Goal: Communication & Community: Answer question/provide support

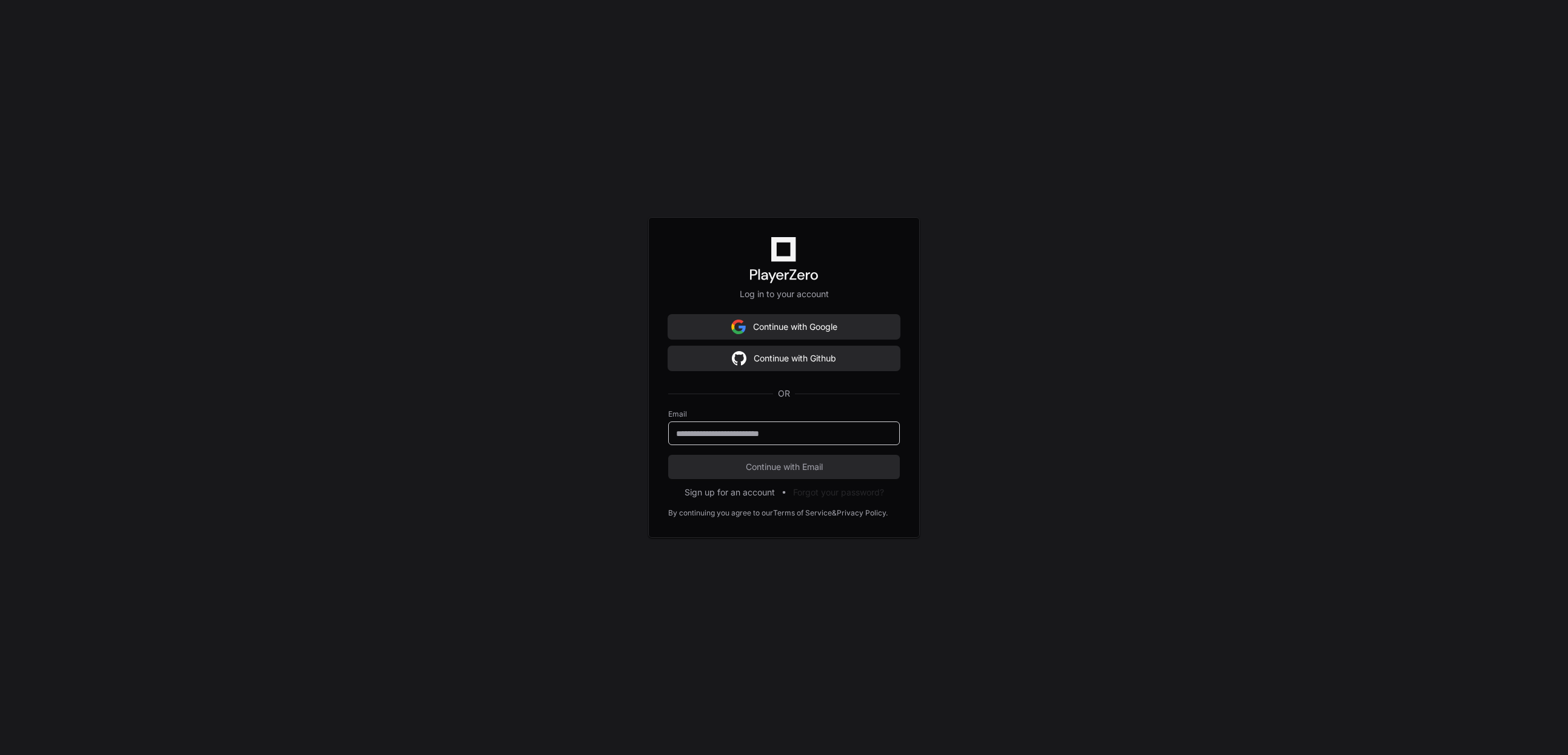
click at [755, 428] on input "email" at bounding box center [784, 434] width 216 height 12
type input "**********"
click at [763, 460] on button "Continue with Email" at bounding box center [784, 467] width 232 height 24
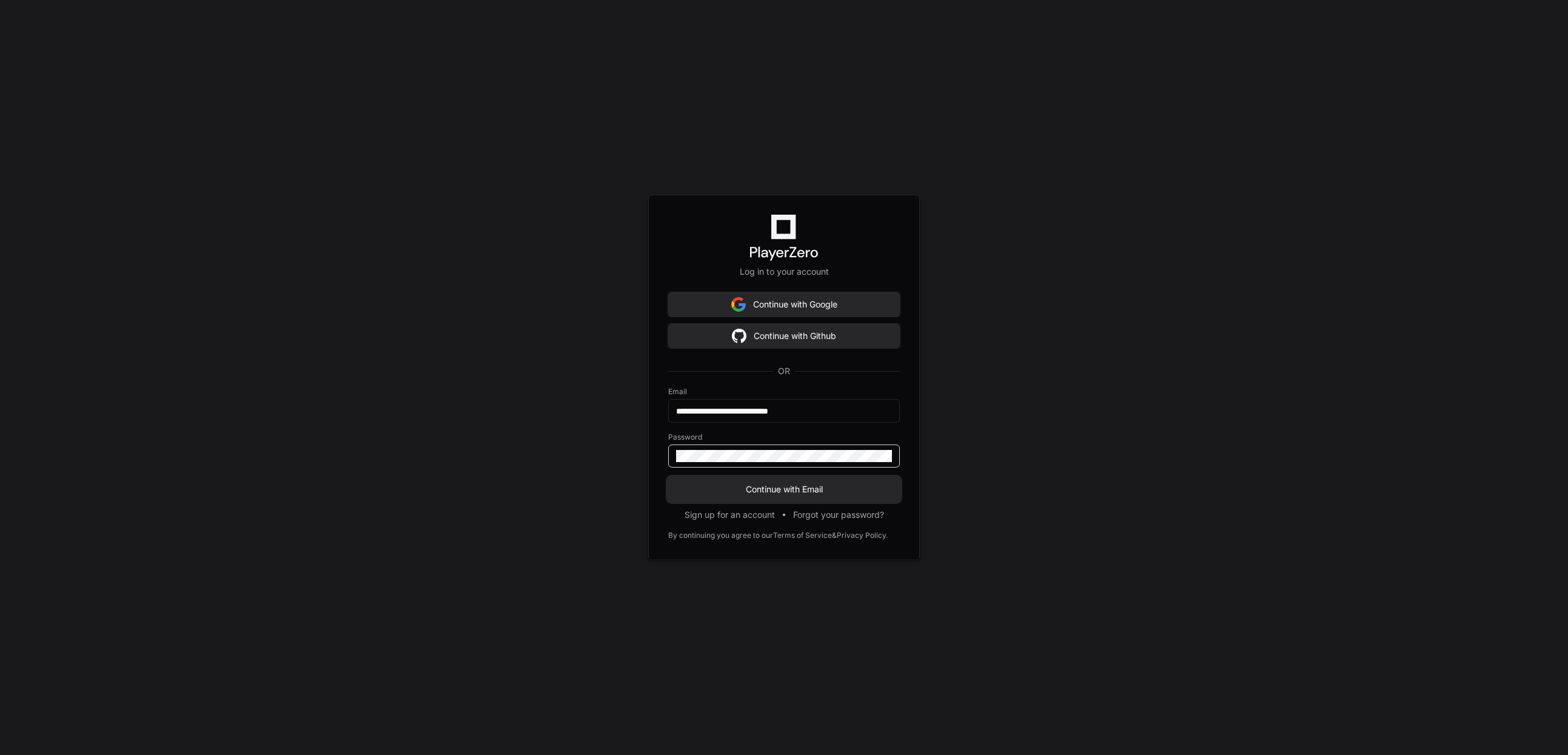
click at [762, 486] on span "Continue with Email" at bounding box center [784, 489] width 232 height 12
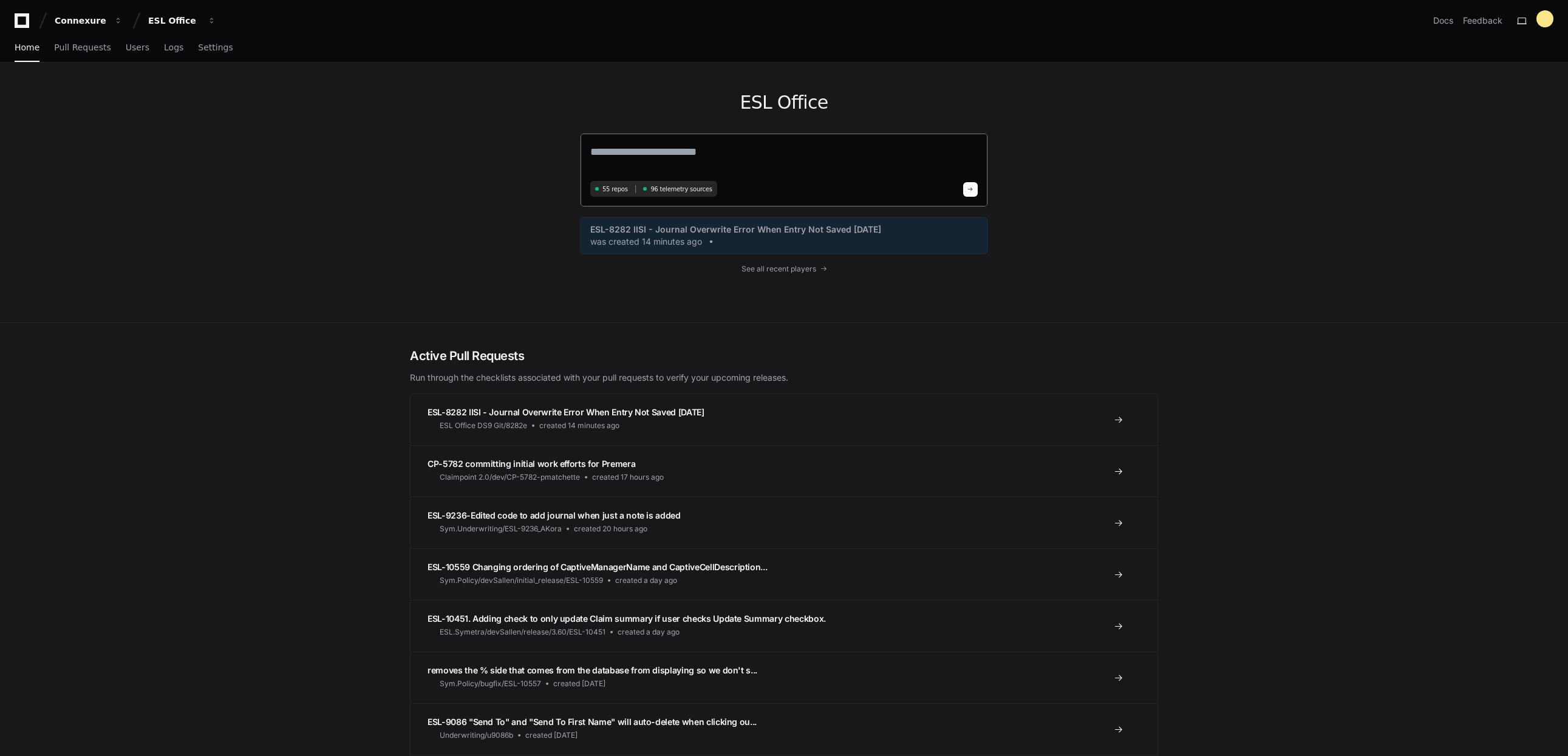
click at [735, 155] on textarea at bounding box center [784, 160] width 387 height 34
type textarea "**********"
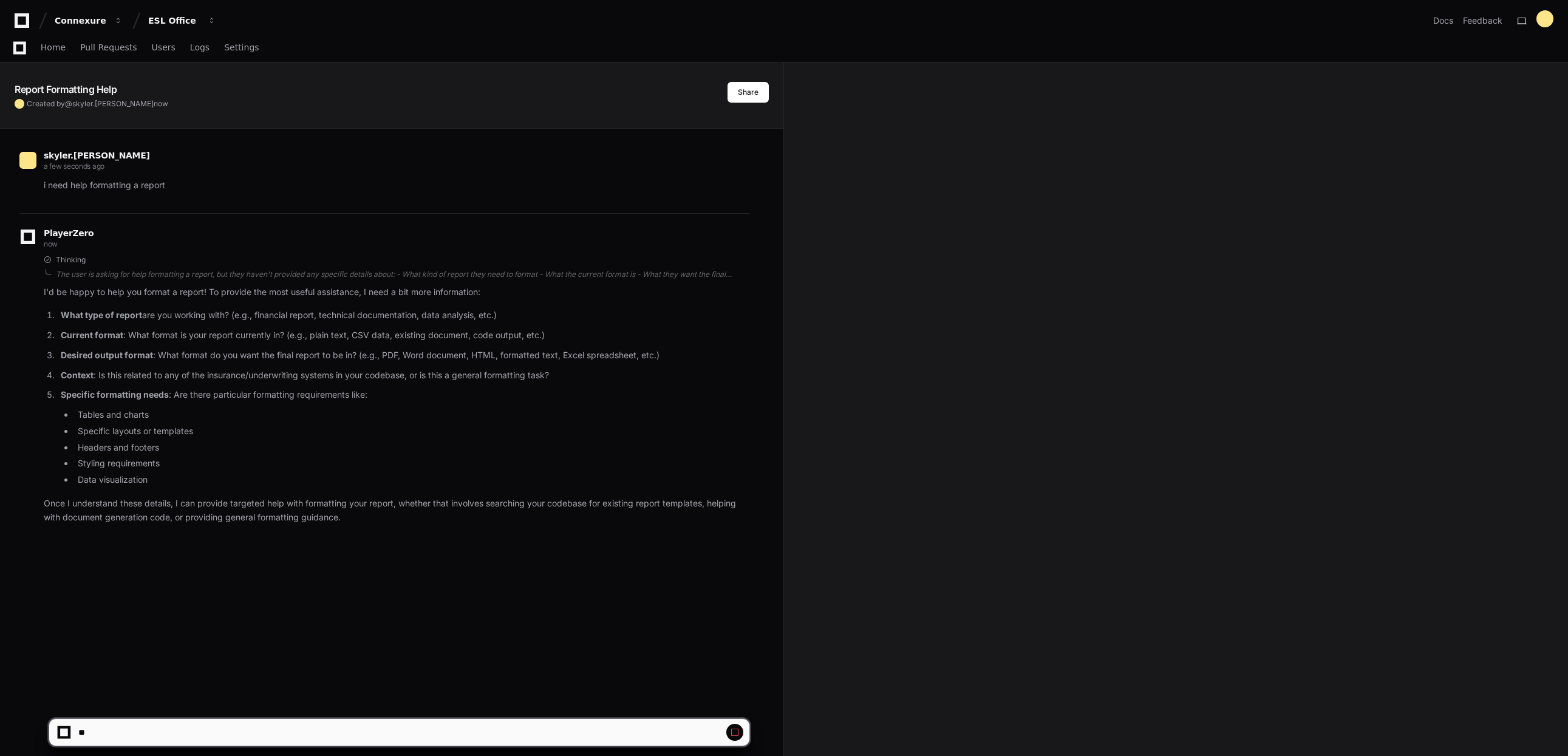
scroll to position [197, 0]
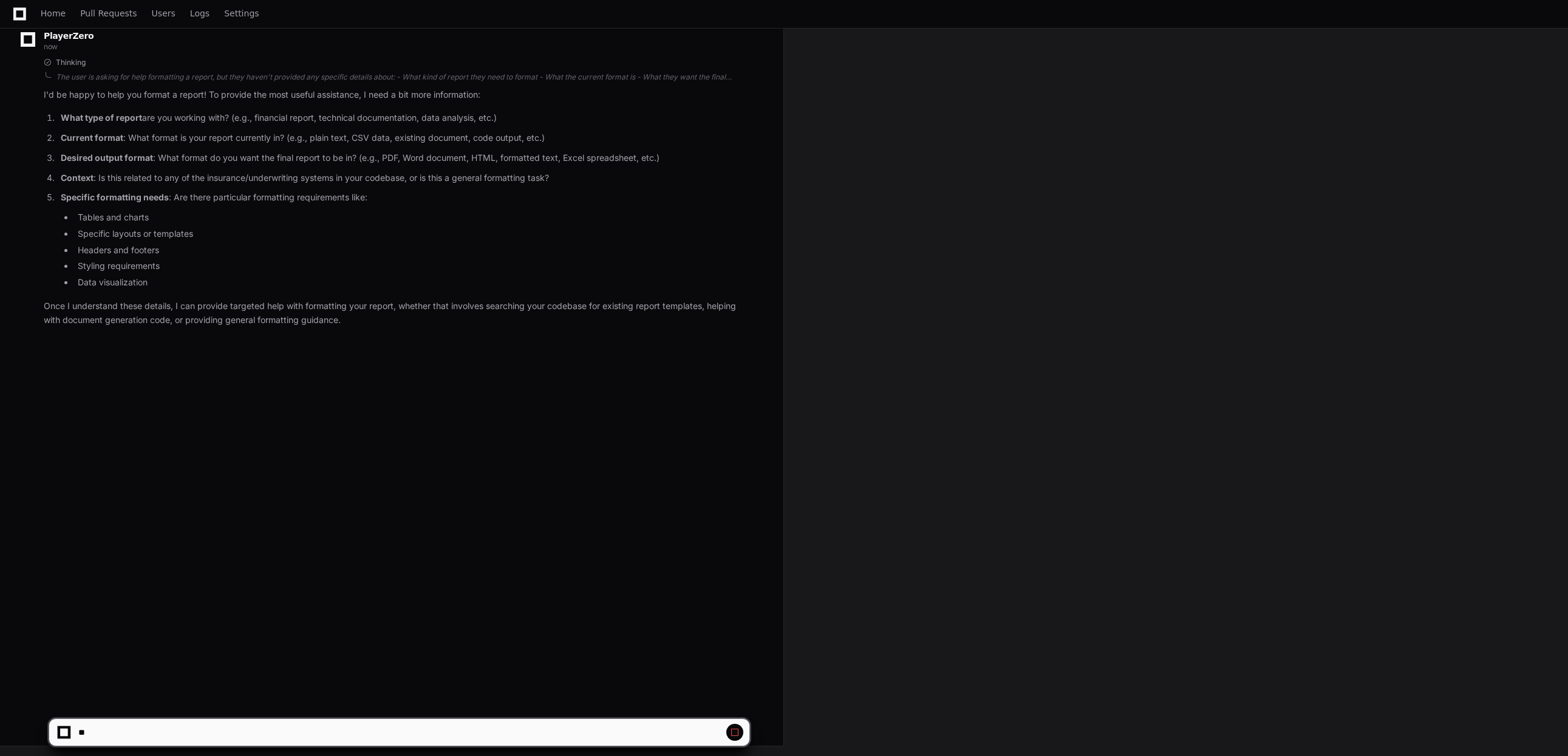
click at [736, 733] on span at bounding box center [735, 732] width 9 height 10
click at [739, 734] on span at bounding box center [735, 732] width 9 height 10
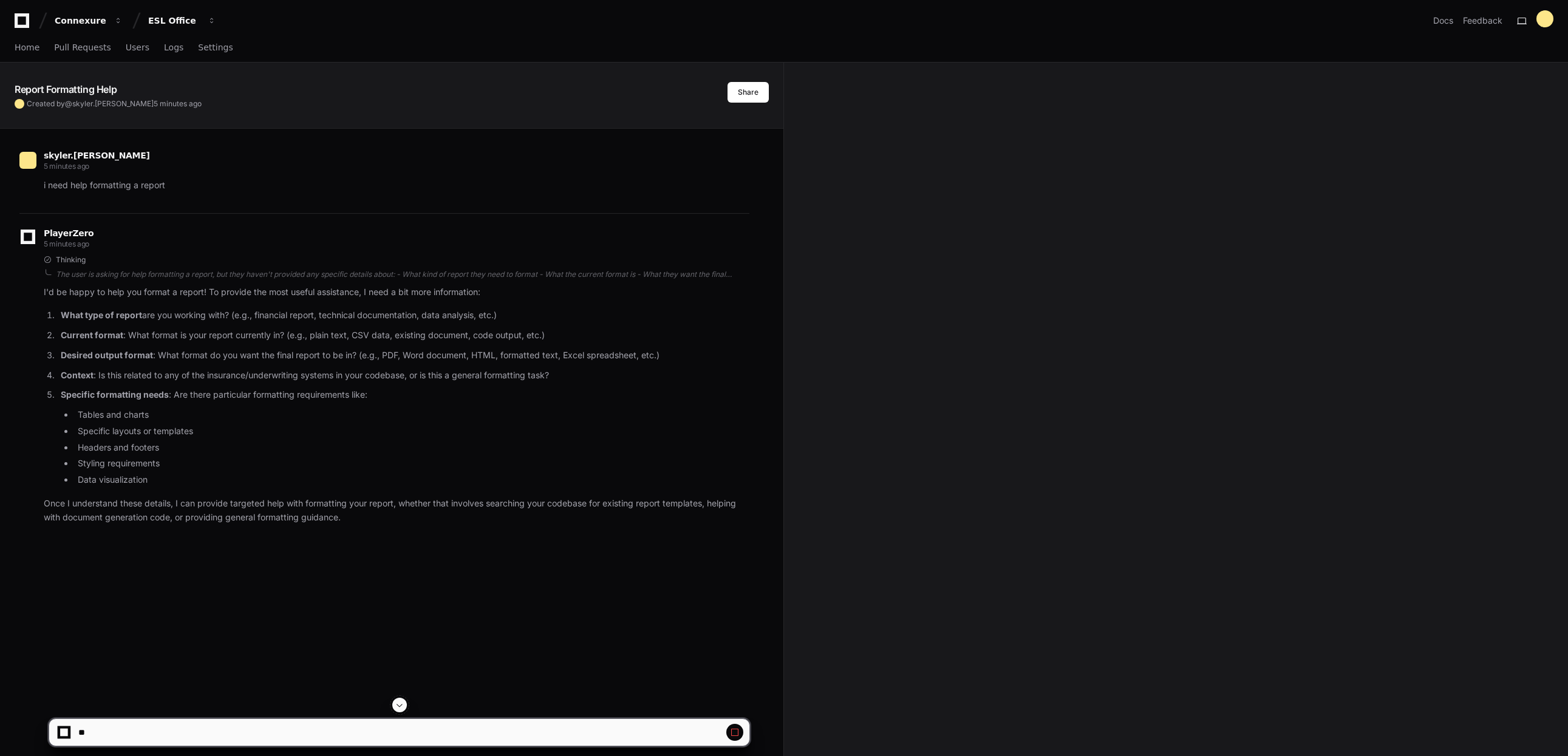
click at [402, 704] on span at bounding box center [400, 705] width 9 height 10
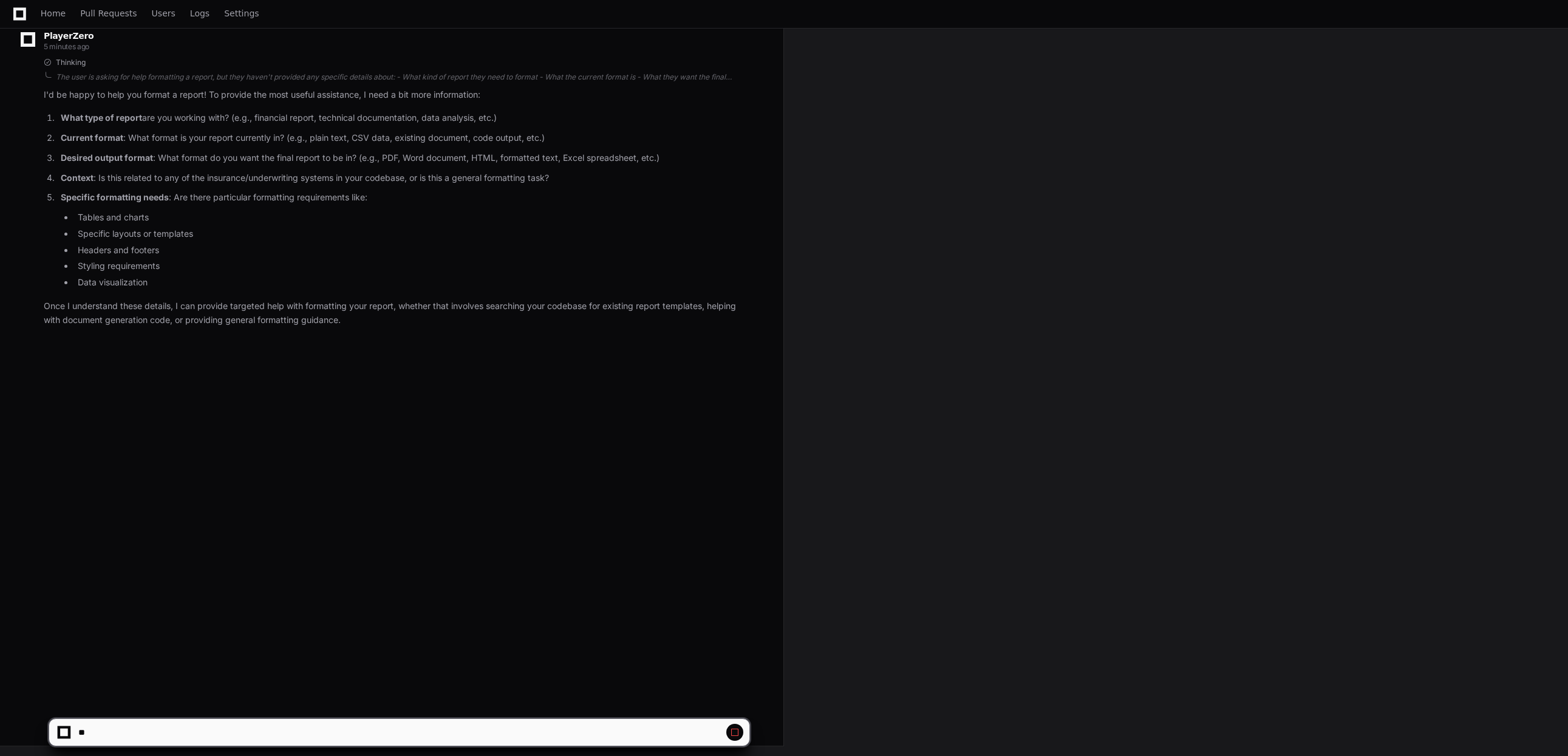
click at [735, 738] on button at bounding box center [735, 732] width 17 height 17
click at [735, 736] on span at bounding box center [735, 732] width 9 height 10
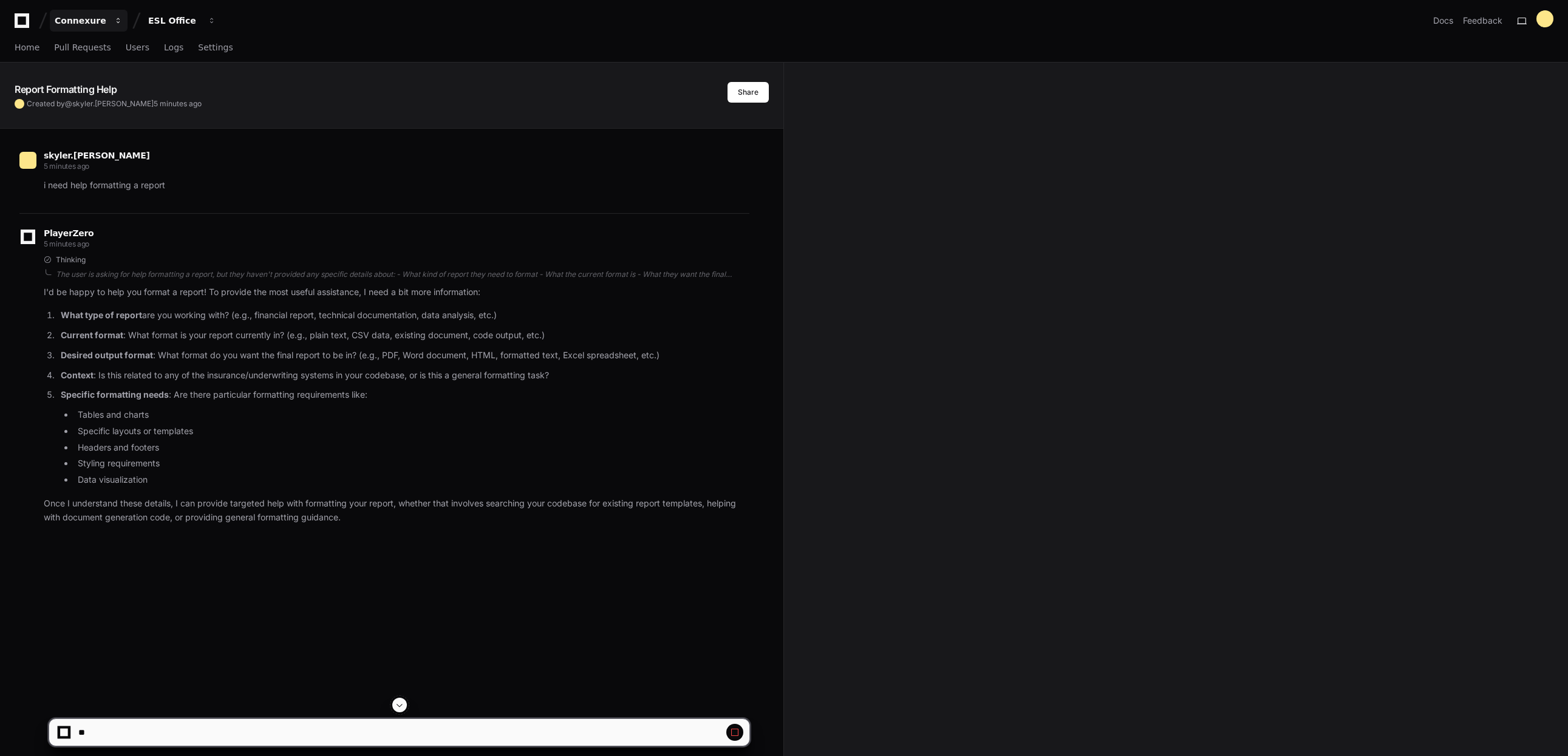
click at [102, 22] on div "Connexure" at bounding box center [81, 20] width 52 height 12
click at [85, 21] on div "Connexure" at bounding box center [81, 20] width 52 height 12
click at [32, 43] on span "Home" at bounding box center [26, 47] width 25 height 7
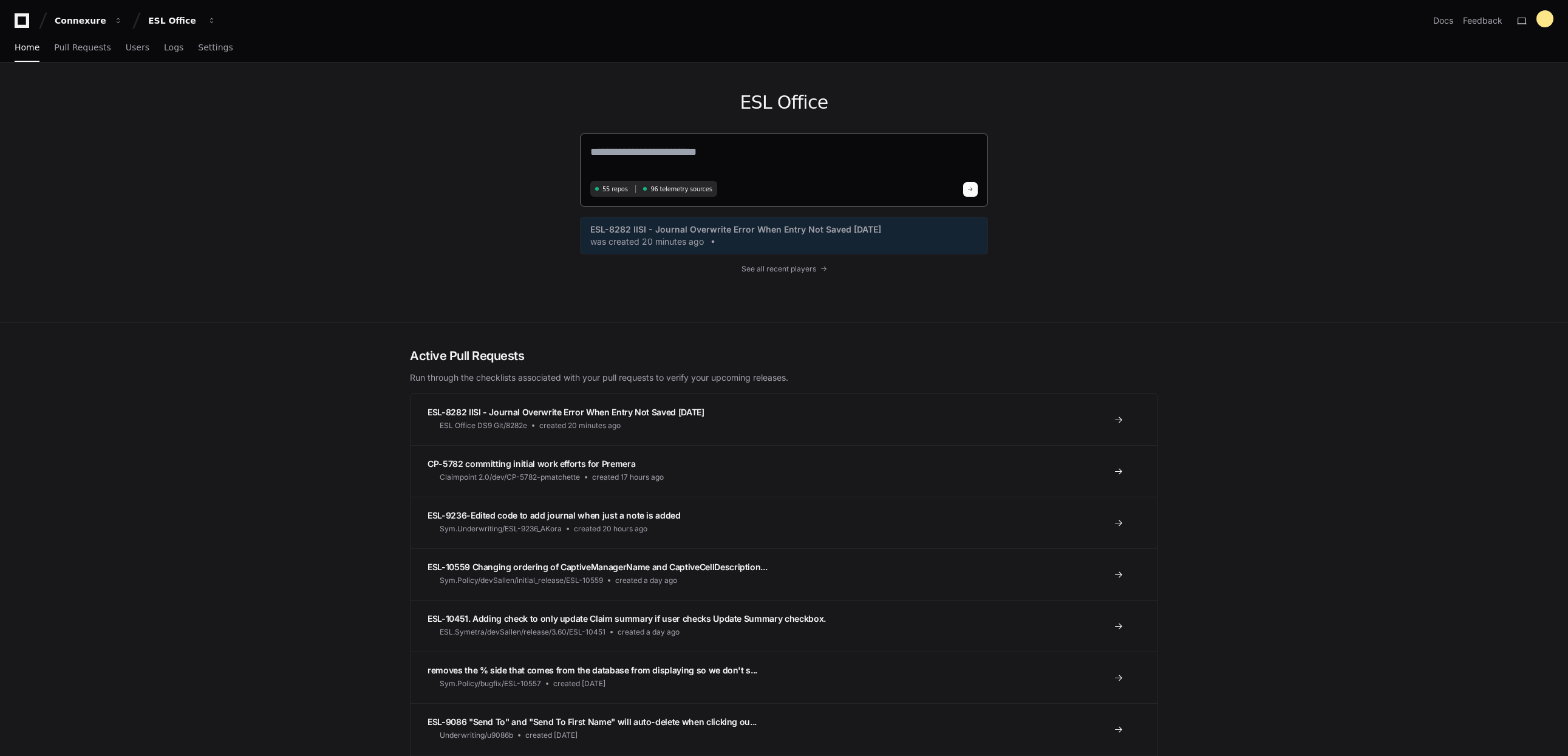
click at [691, 158] on textarea at bounding box center [784, 160] width 387 height 34
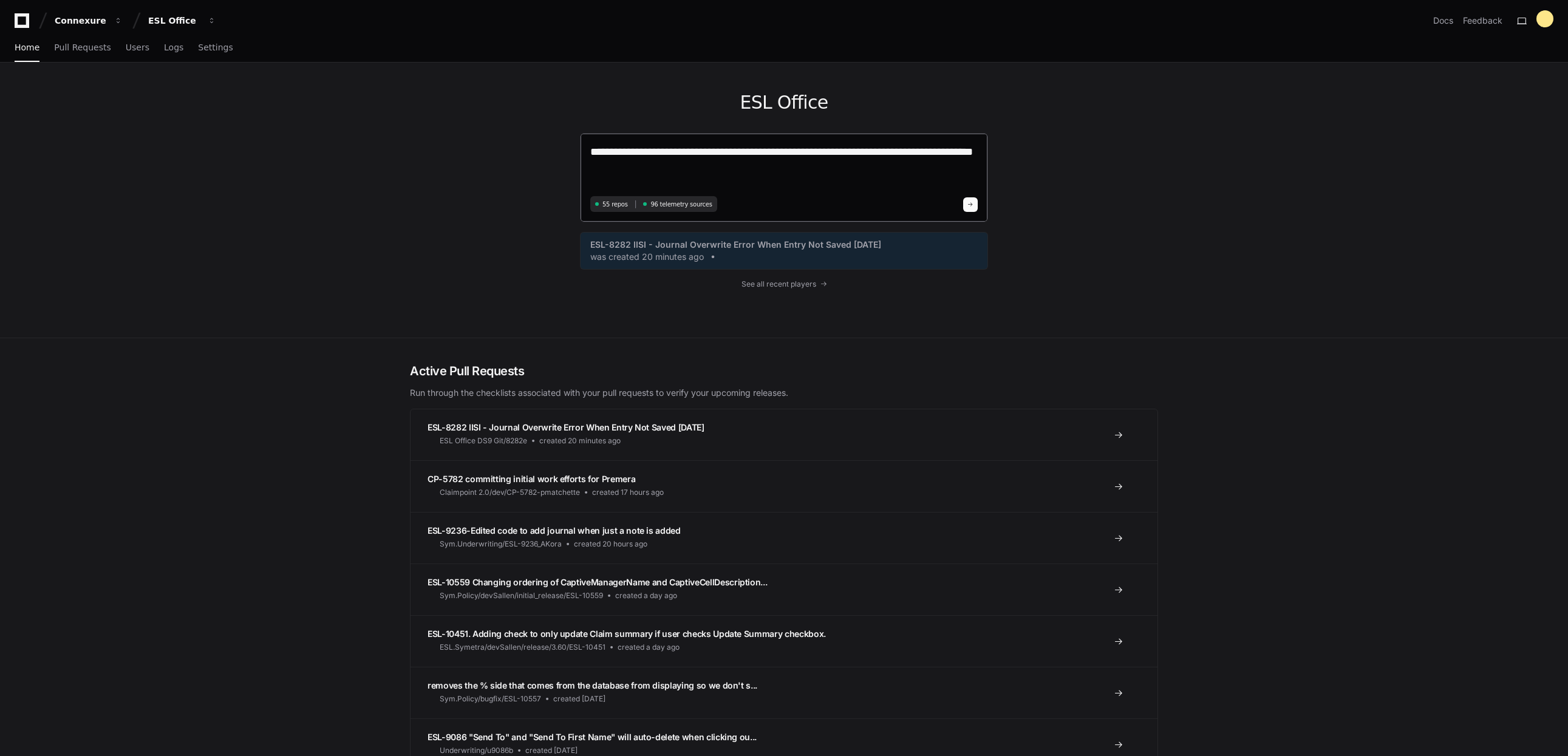
click at [649, 167] on textarea "**********" at bounding box center [784, 168] width 387 height 50
paste textarea "**********"
type textarea "**********"
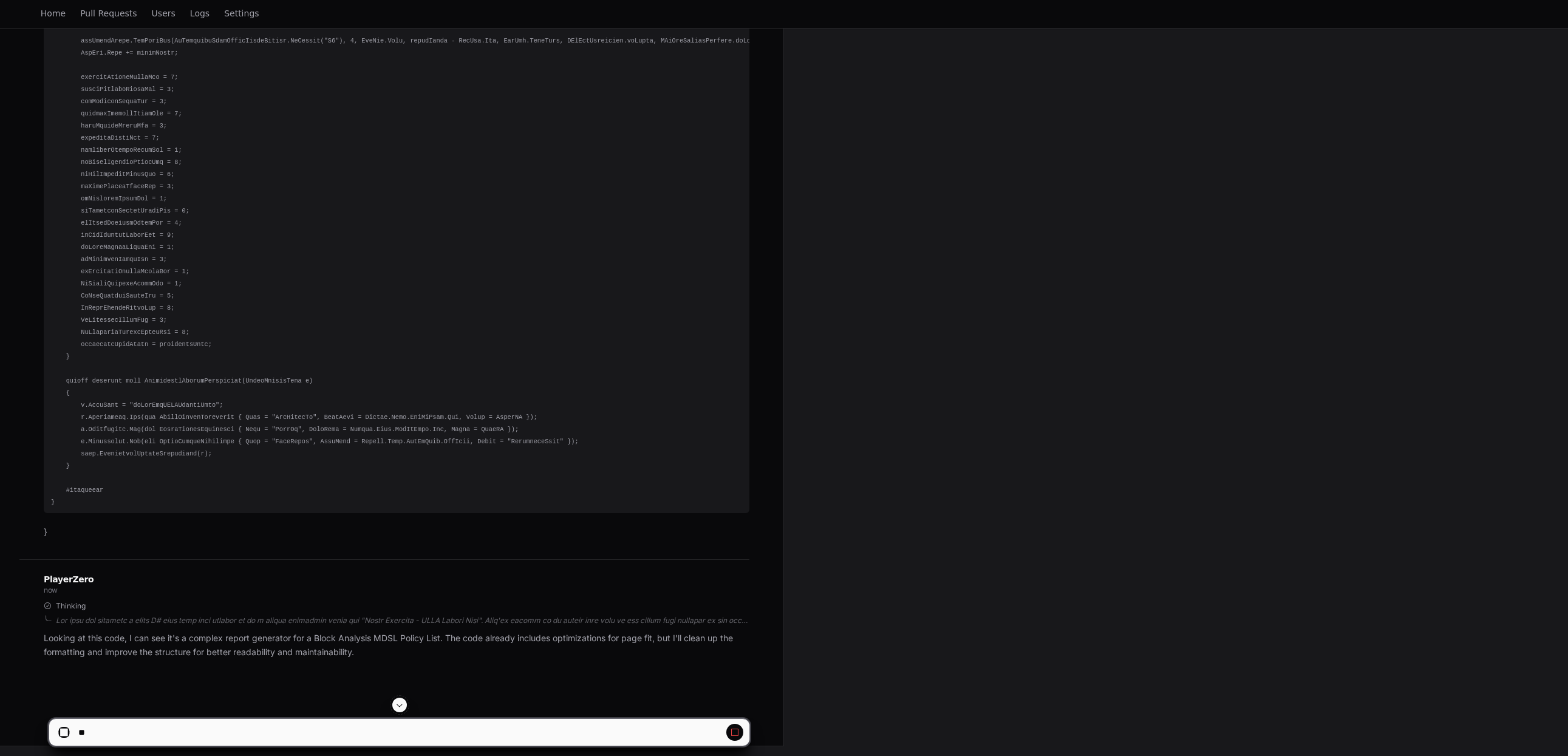
scroll to position [9656, 0]
click at [368, 656] on p "Looking at this code, I can see it's a complex report generator for a Block Ana…" at bounding box center [396, 645] width 706 height 28
click at [372, 623] on div at bounding box center [402, 621] width 693 height 10
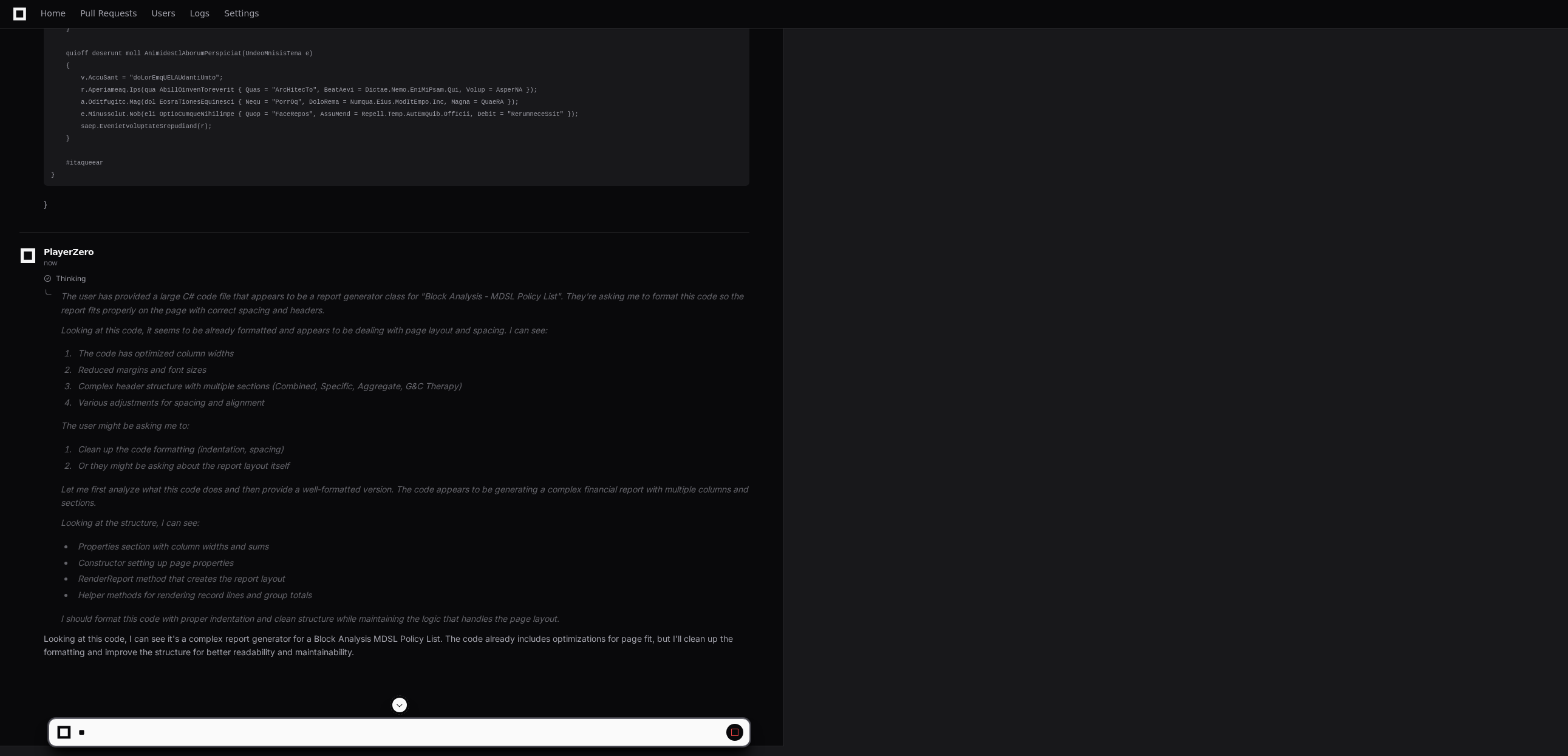
scroll to position [9983, 0]
click at [383, 673] on div "PlayerZero now Thinking The user has provided a large C# code file that appears…" at bounding box center [385, 456] width 730 height 449
click at [951, 710] on div at bounding box center [977, 727] width 385 height 58
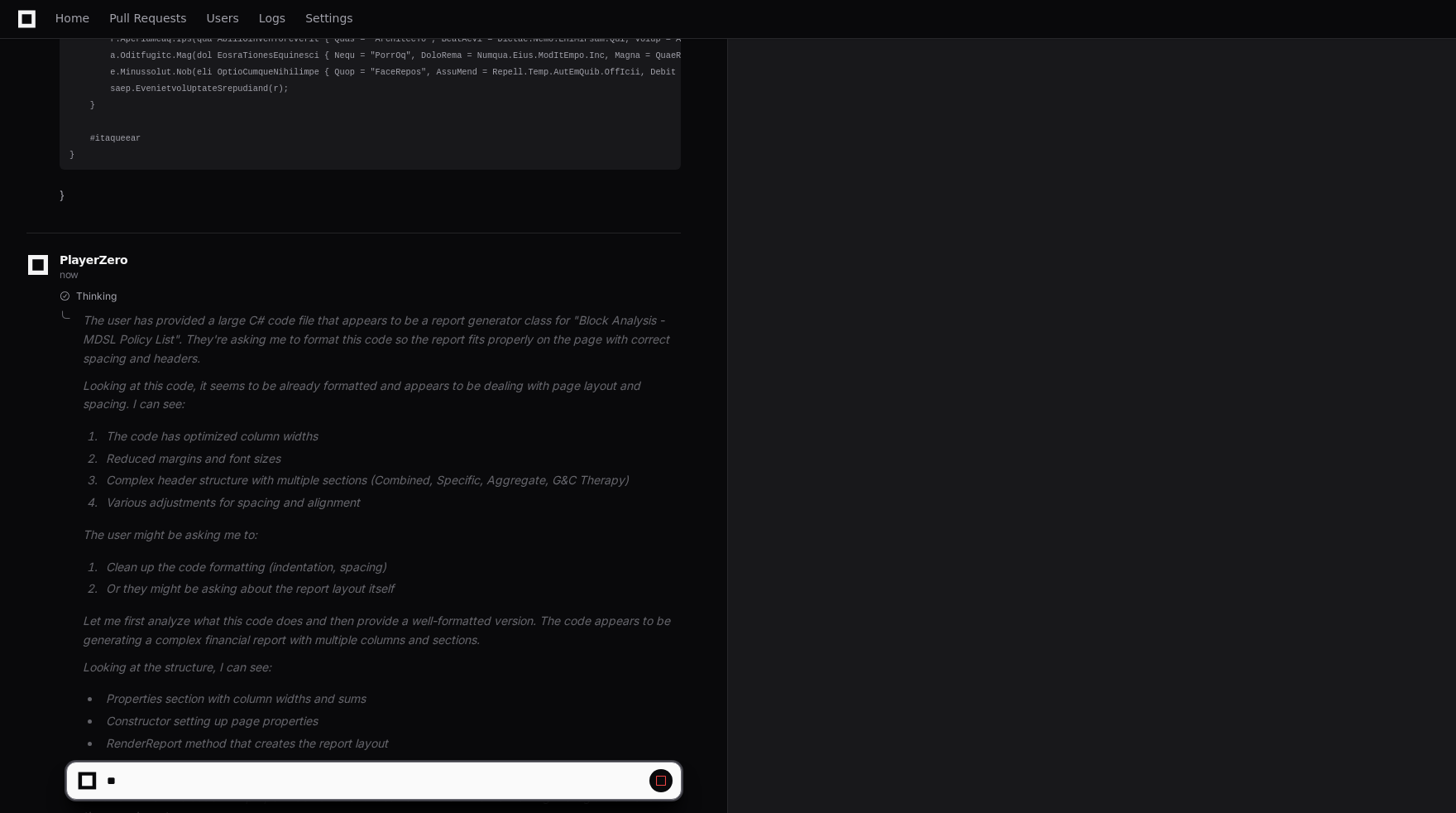
scroll to position [13899, 0]
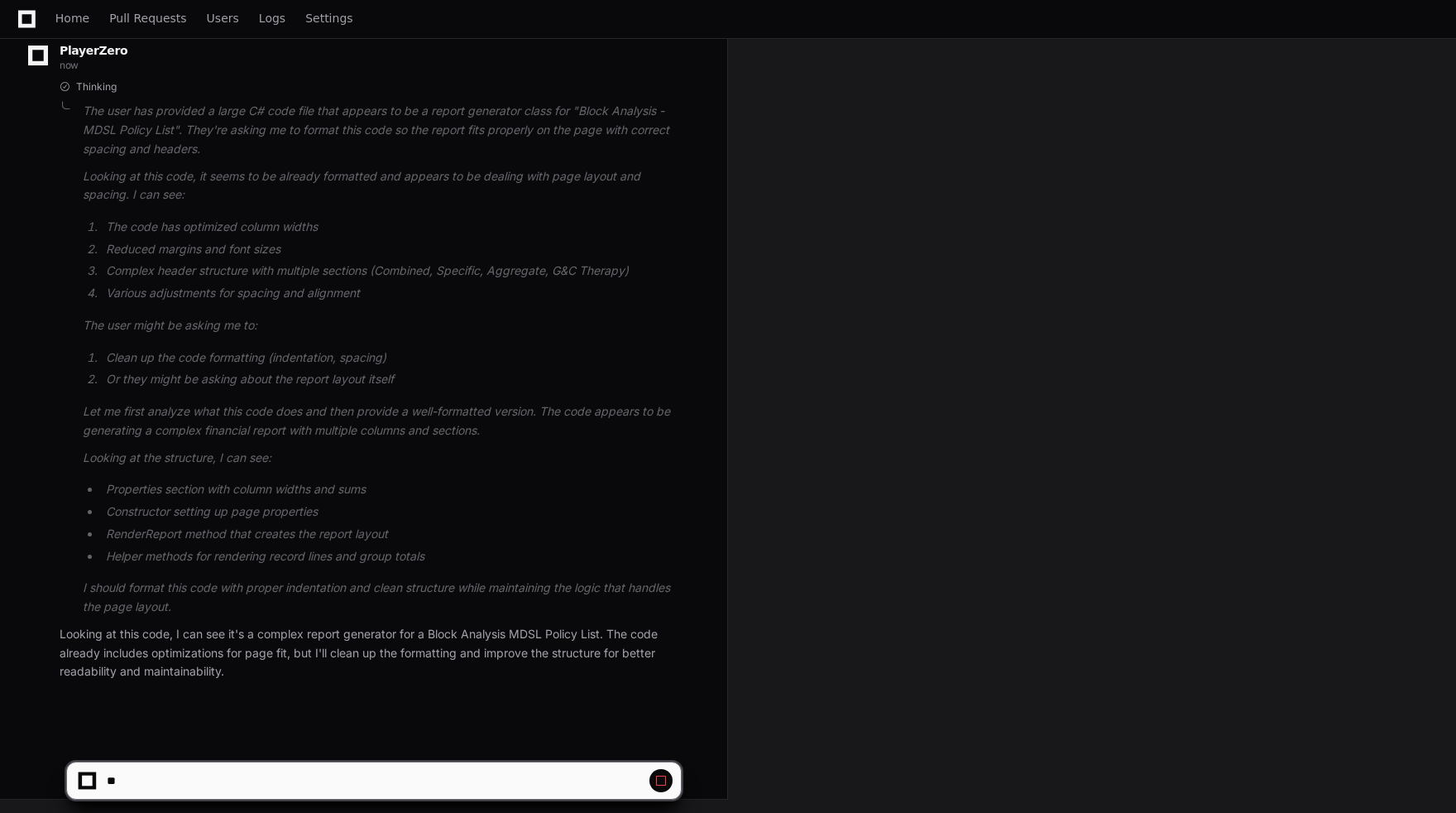
click at [362, 581] on p "I should format this code with proper indentation and clean structure while mai…" at bounding box center [382, 597] width 598 height 38
click at [304, 508] on li "Constructor setting up page properties" at bounding box center [391, 511] width 581 height 19
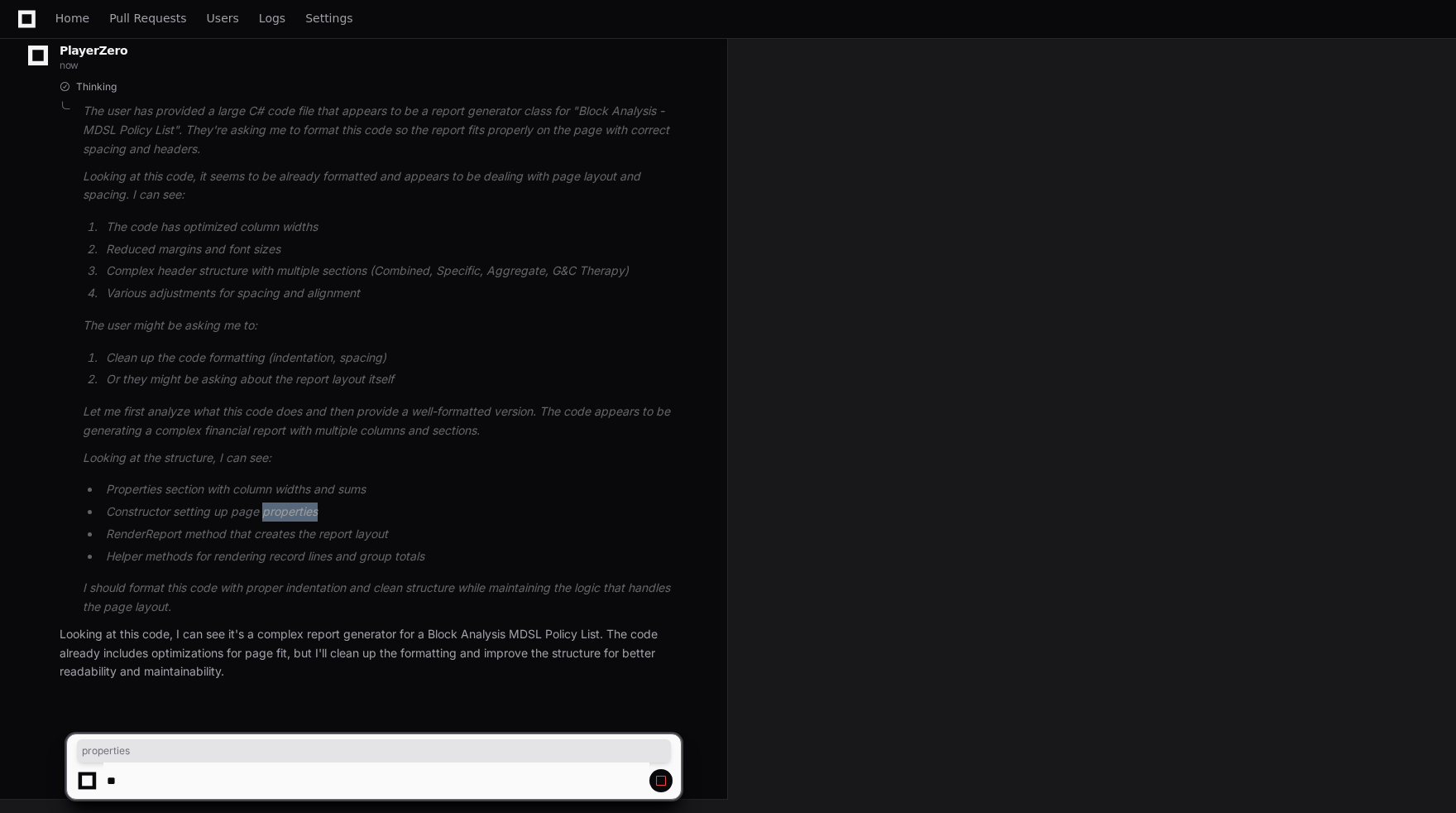
click at [304, 508] on li "Constructor setting up page properties" at bounding box center [391, 511] width 581 height 19
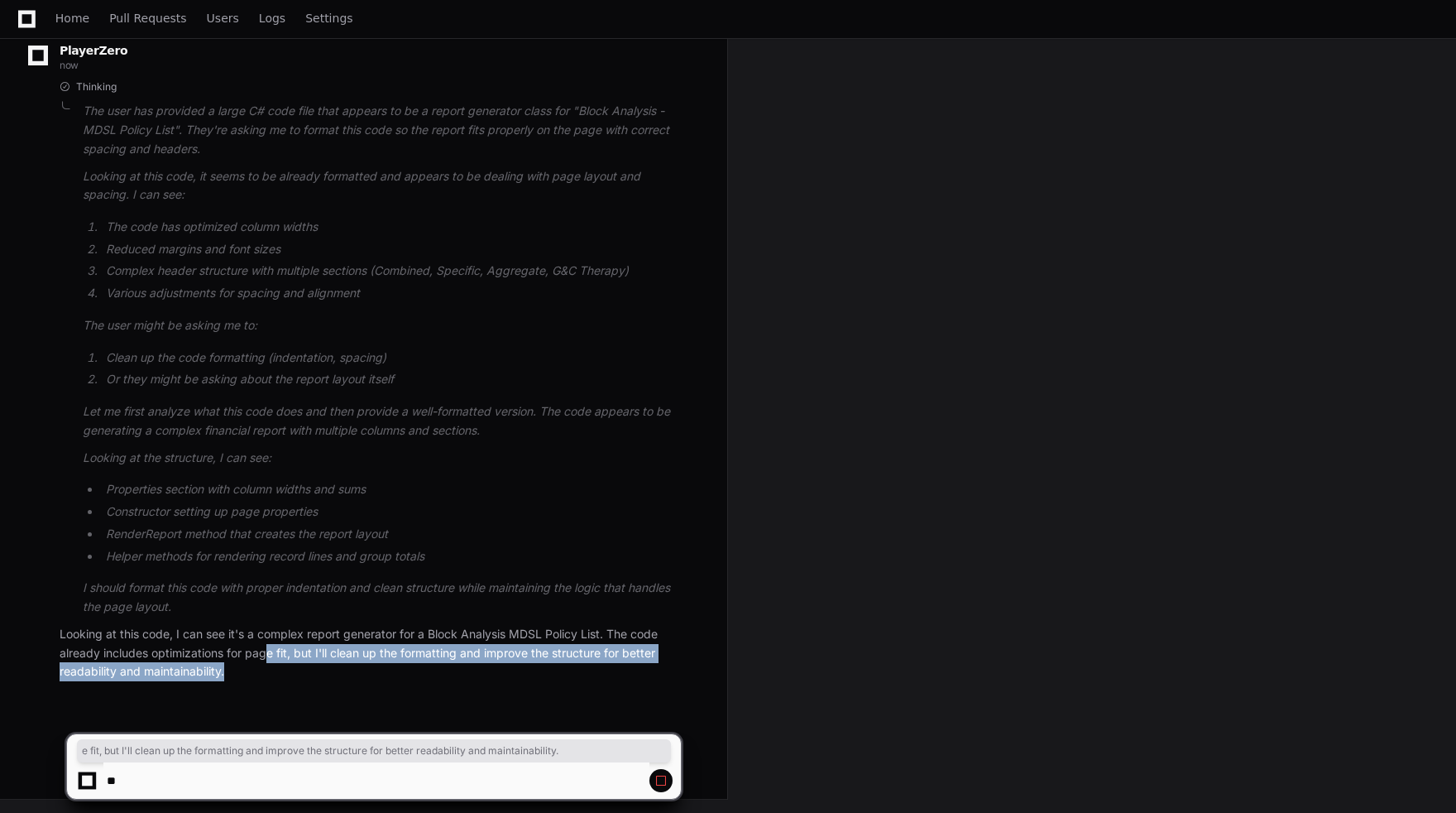
click at [265, 663] on p "Looking at this code, I can see it's a complex report generator for a Block Ana…" at bounding box center [370, 653] width 621 height 56
click at [264, 664] on p "Looking at this code, I can see it's a complex report generator for a Block Ana…" at bounding box center [370, 653] width 621 height 56
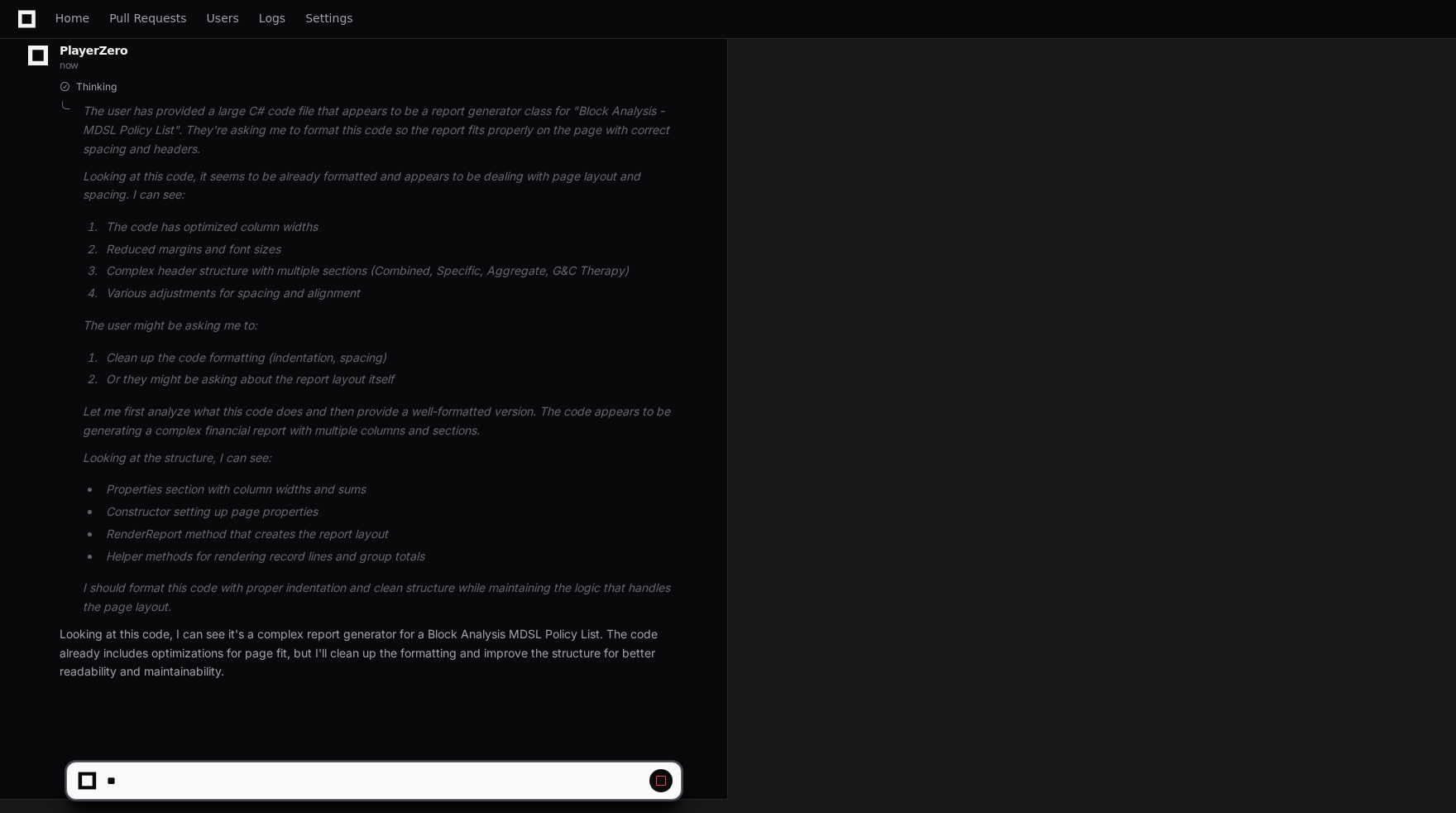
click at [84, 781] on div at bounding box center [88, 782] width 11 height 11
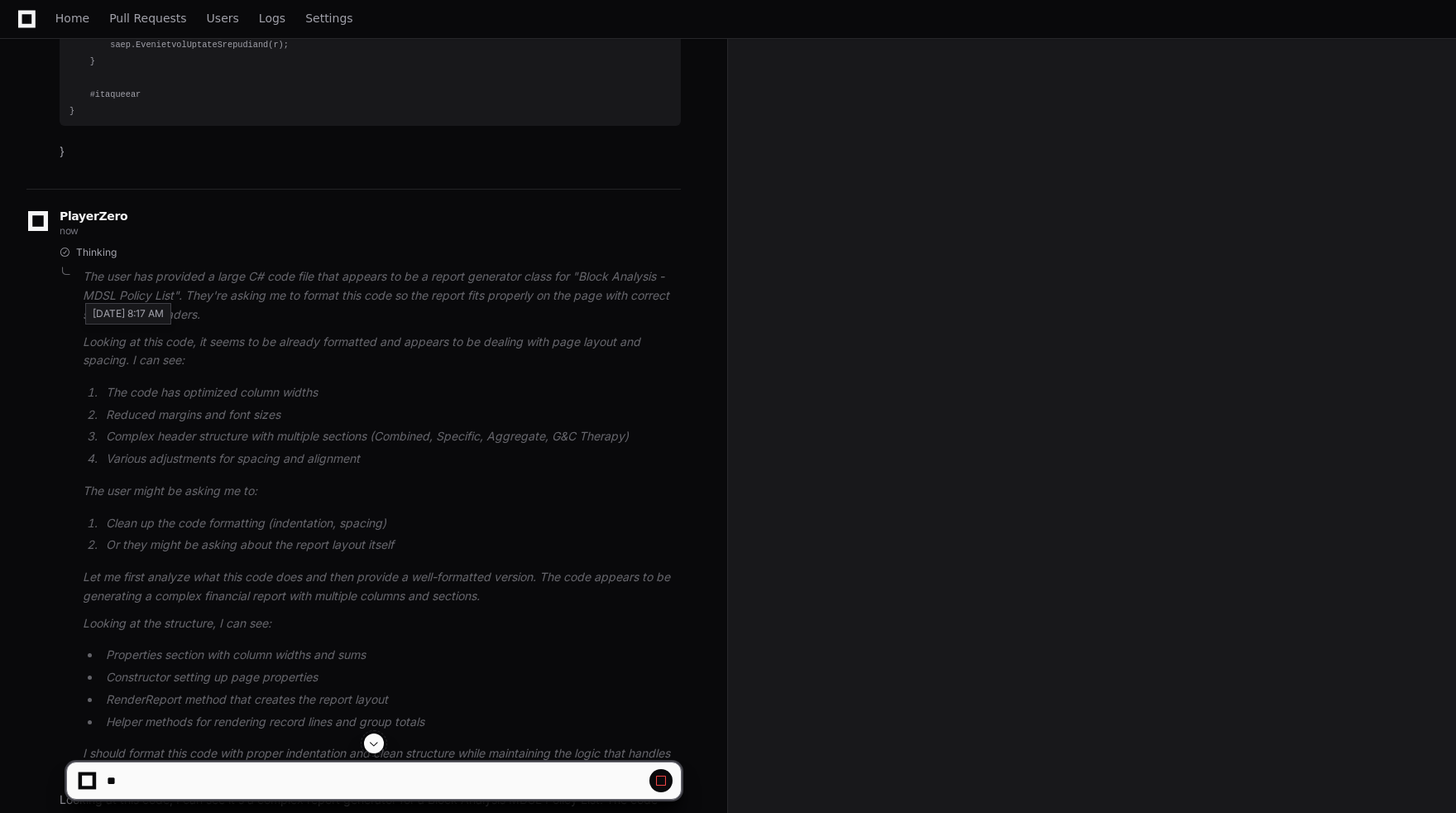
click at [70, 237] on span "now" at bounding box center [68, 230] width 19 height 12
click at [104, 259] on span "Thinking" at bounding box center [96, 253] width 41 height 13
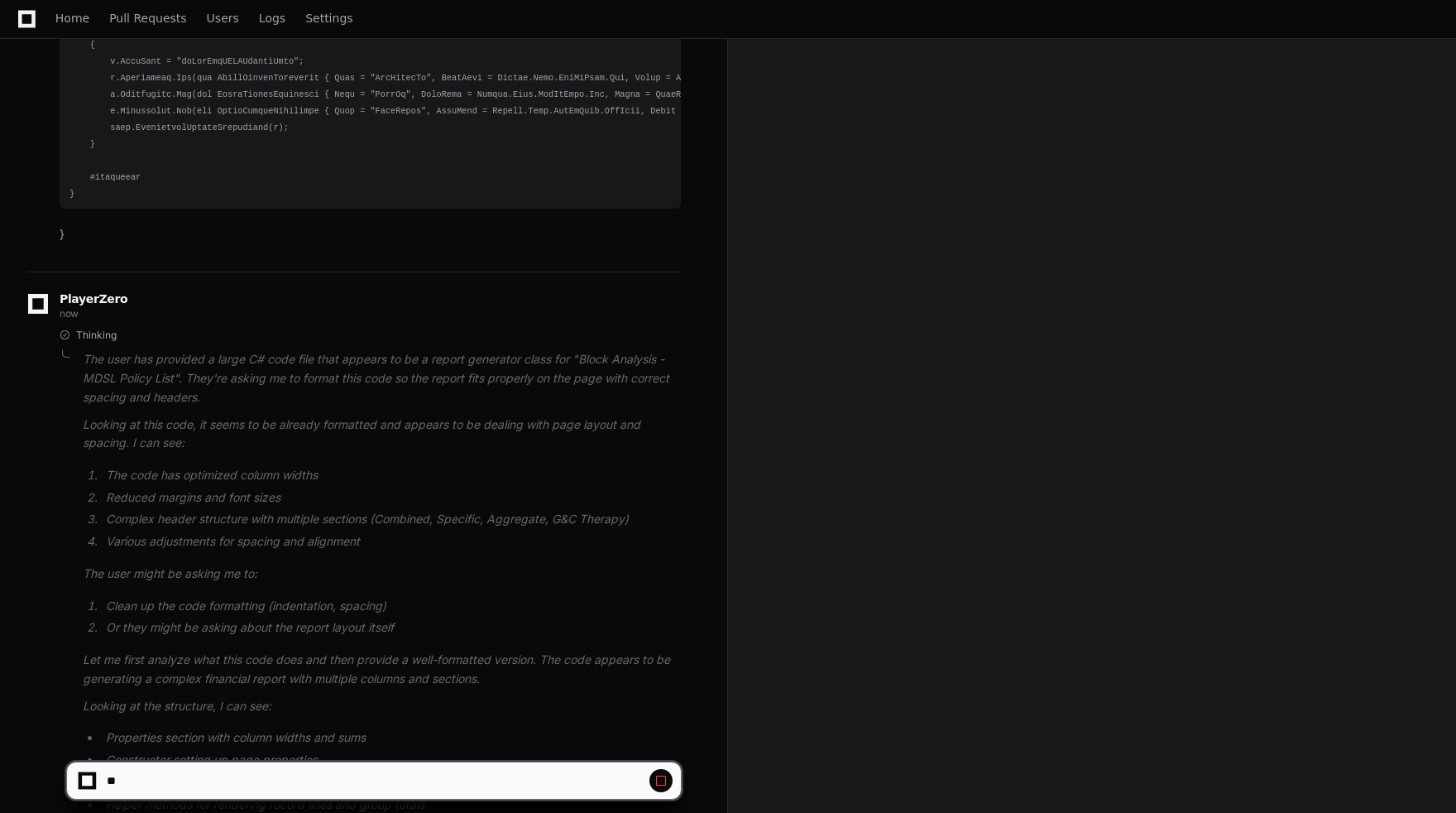
scroll to position [13899, 0]
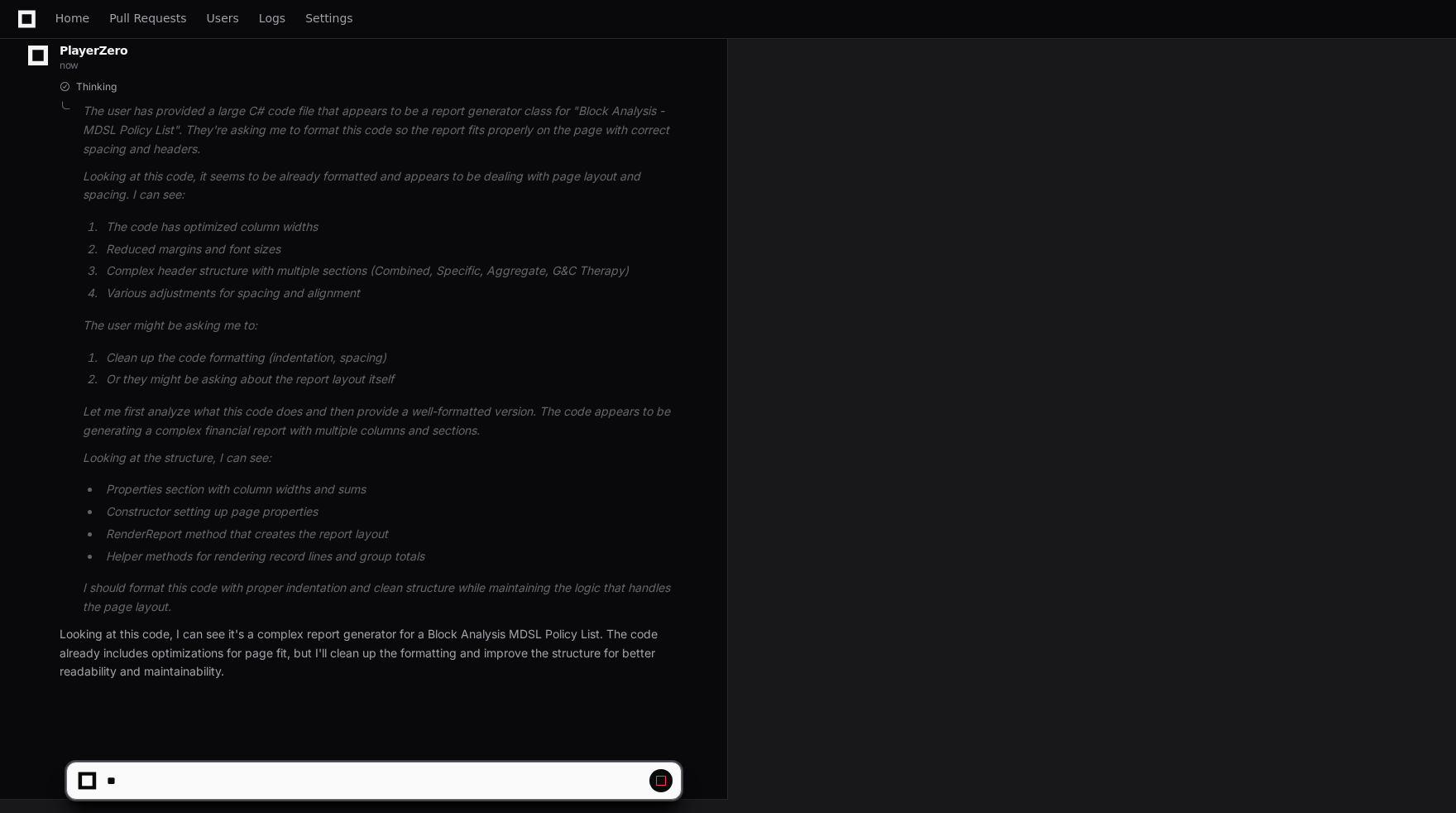
click at [353, 677] on p "Looking at this code, I can see it's a complex report generator for a Block Ana…" at bounding box center [370, 653] width 621 height 56
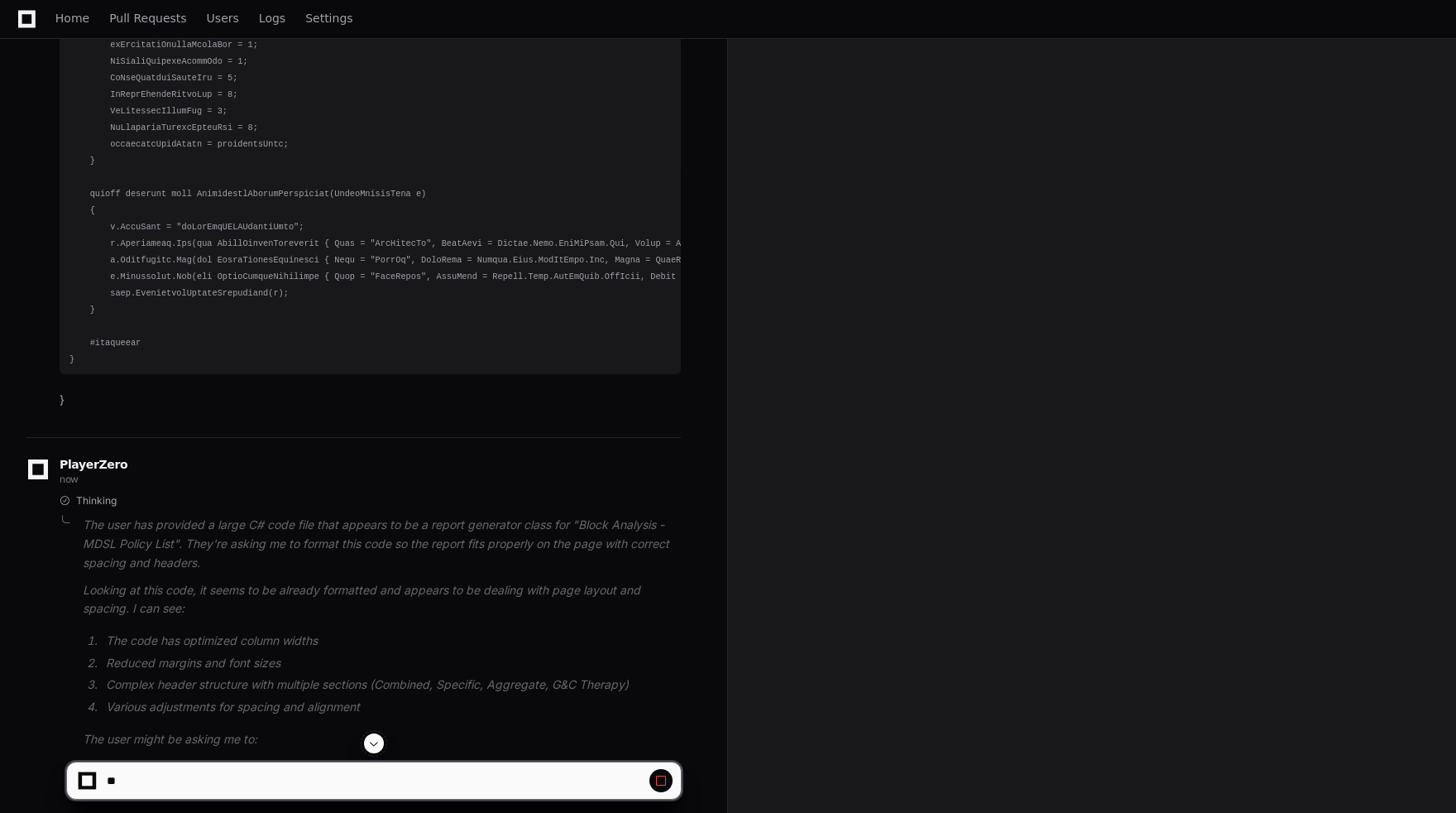
scroll to position [13651, 0]
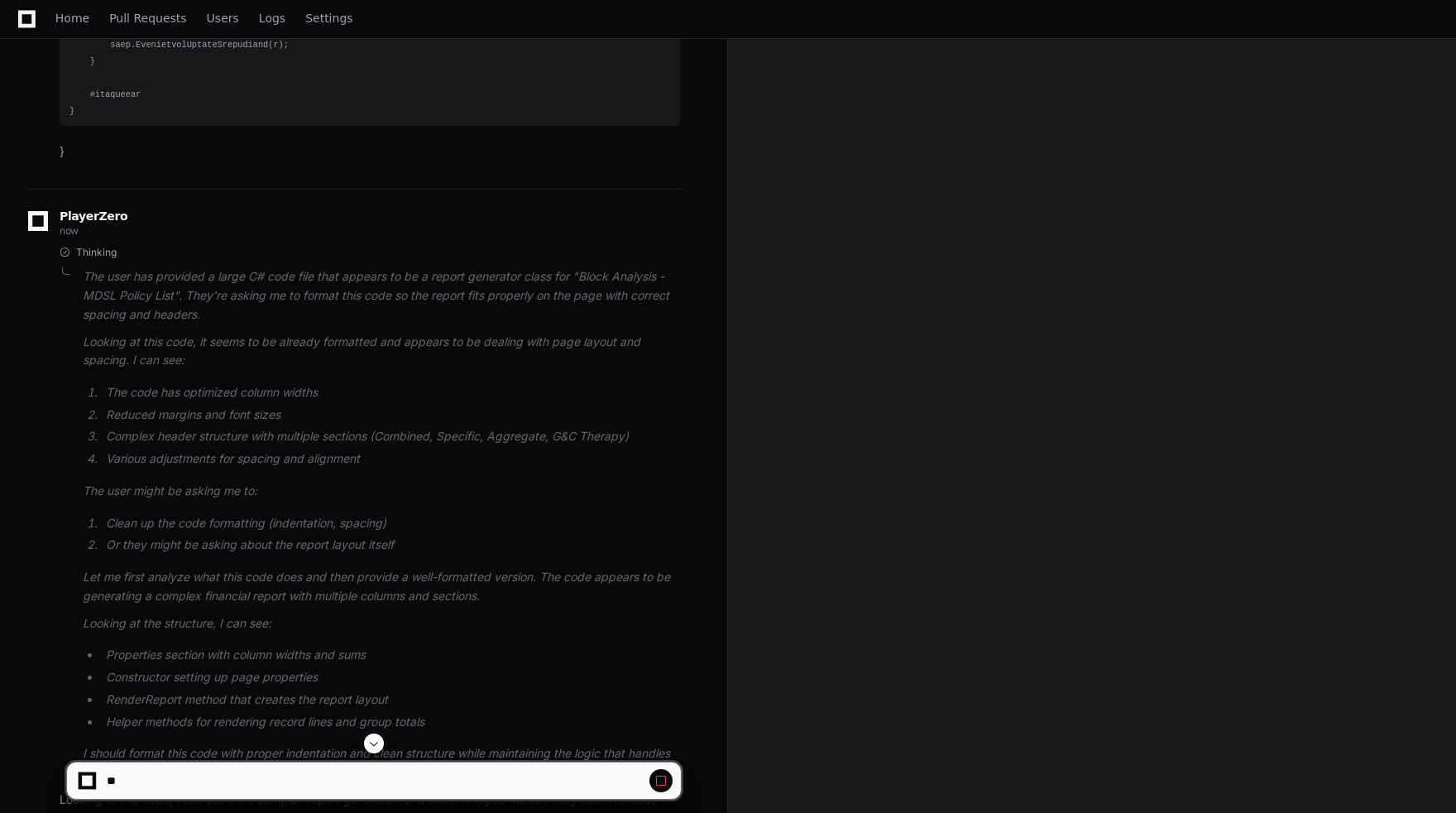
click at [67, 257] on span at bounding box center [64, 253] width 10 height 10
click at [64, 257] on span at bounding box center [64, 253] width 10 height 10
click at [80, 259] on span "Thinking" at bounding box center [96, 253] width 41 height 13
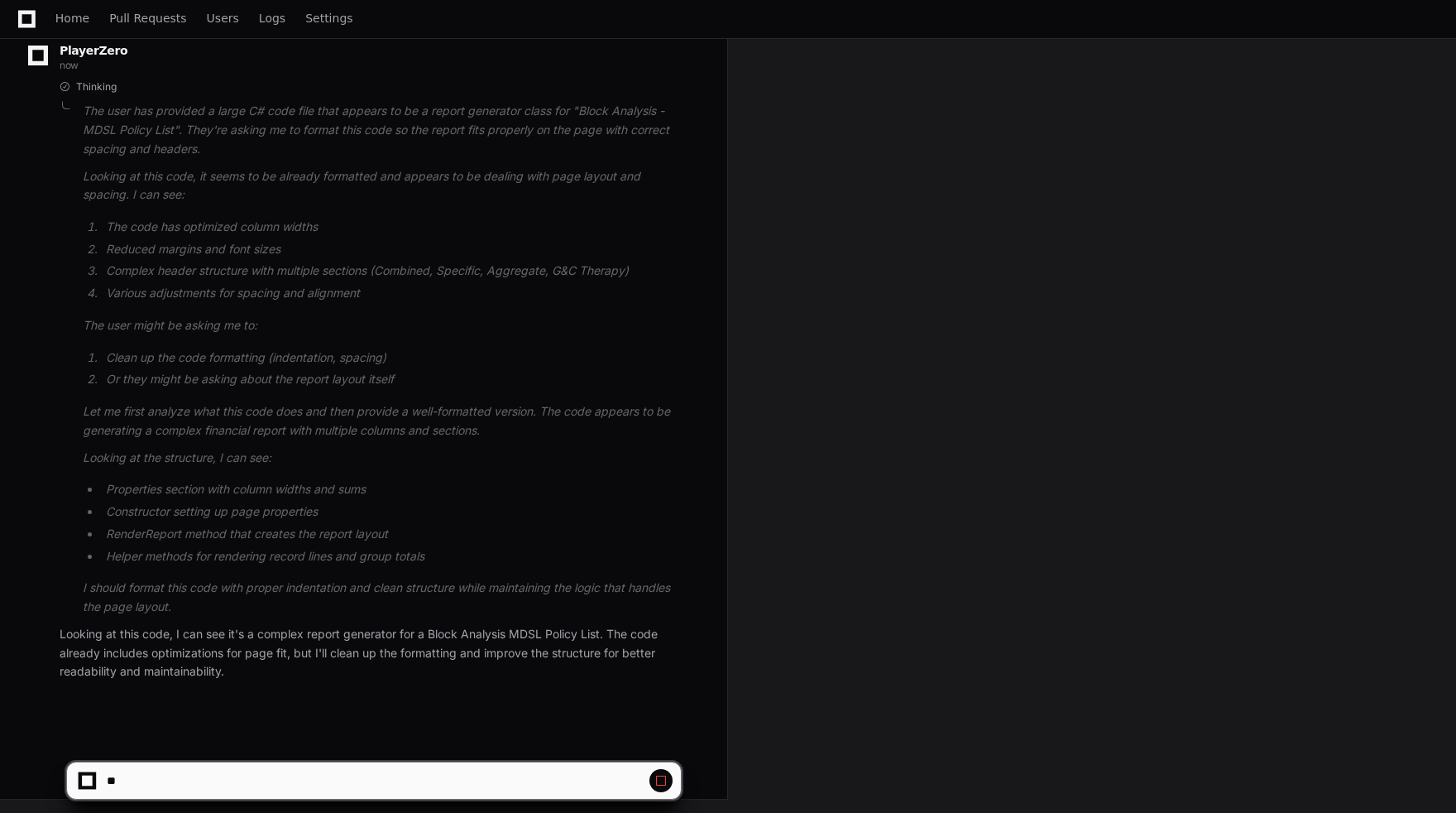
click at [326, 675] on p "Looking at this code, I can see it's a complex report generator for a Block Ana…" at bounding box center [370, 653] width 621 height 56
click at [86, 780] on div at bounding box center [88, 782] width 11 height 11
click at [374, 584] on p "I should format this code with proper indentation and clean structure while mai…" at bounding box center [382, 597] width 598 height 38
